Goal: Navigation & Orientation: Find specific page/section

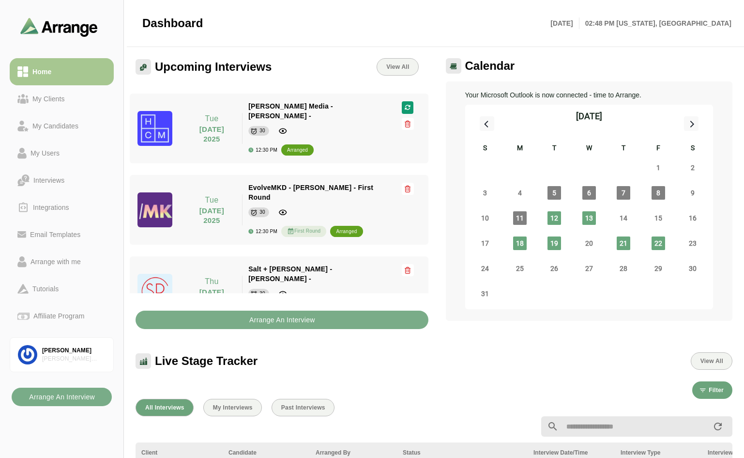
scroll to position [277, 0]
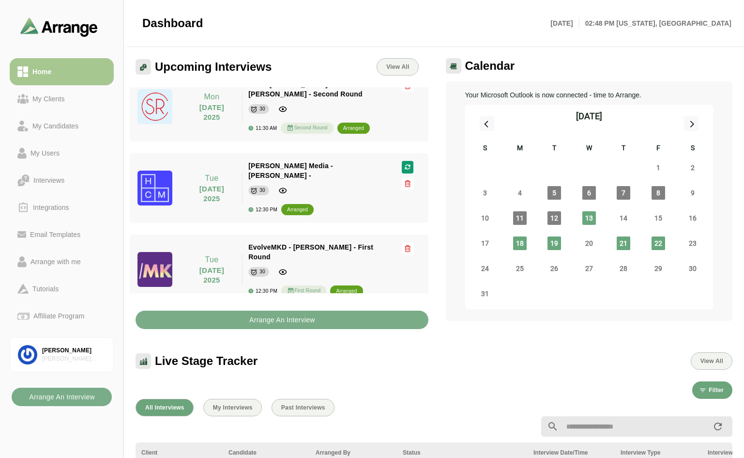
scroll to position [253, 0]
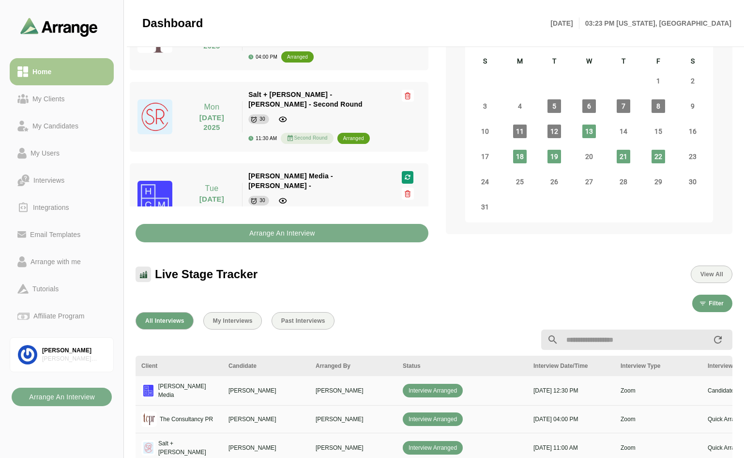
scroll to position [194, 0]
